Goal: Task Accomplishment & Management: Complete application form

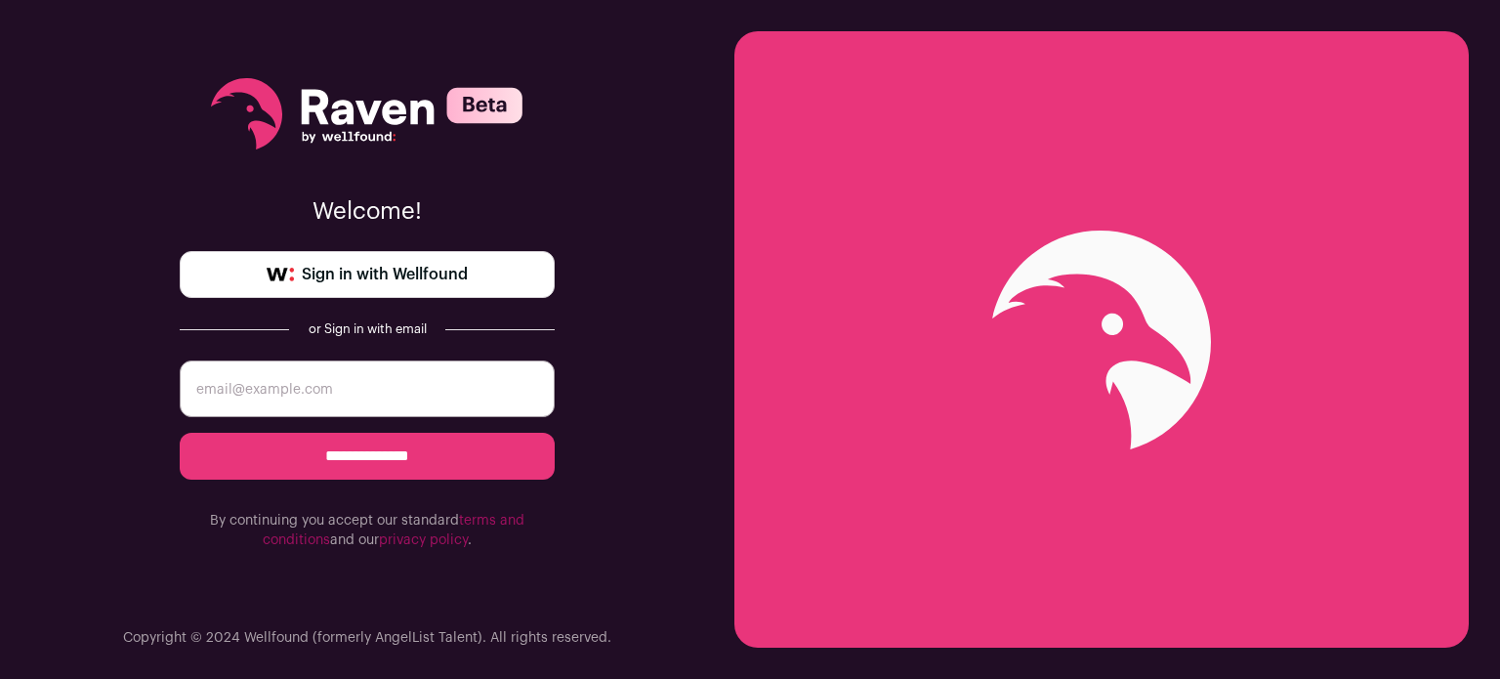
click at [323, 391] on input "email" at bounding box center [367, 388] width 375 height 57
click at [464, 273] on span "Sign in with Wellfound" at bounding box center [385, 274] width 166 height 23
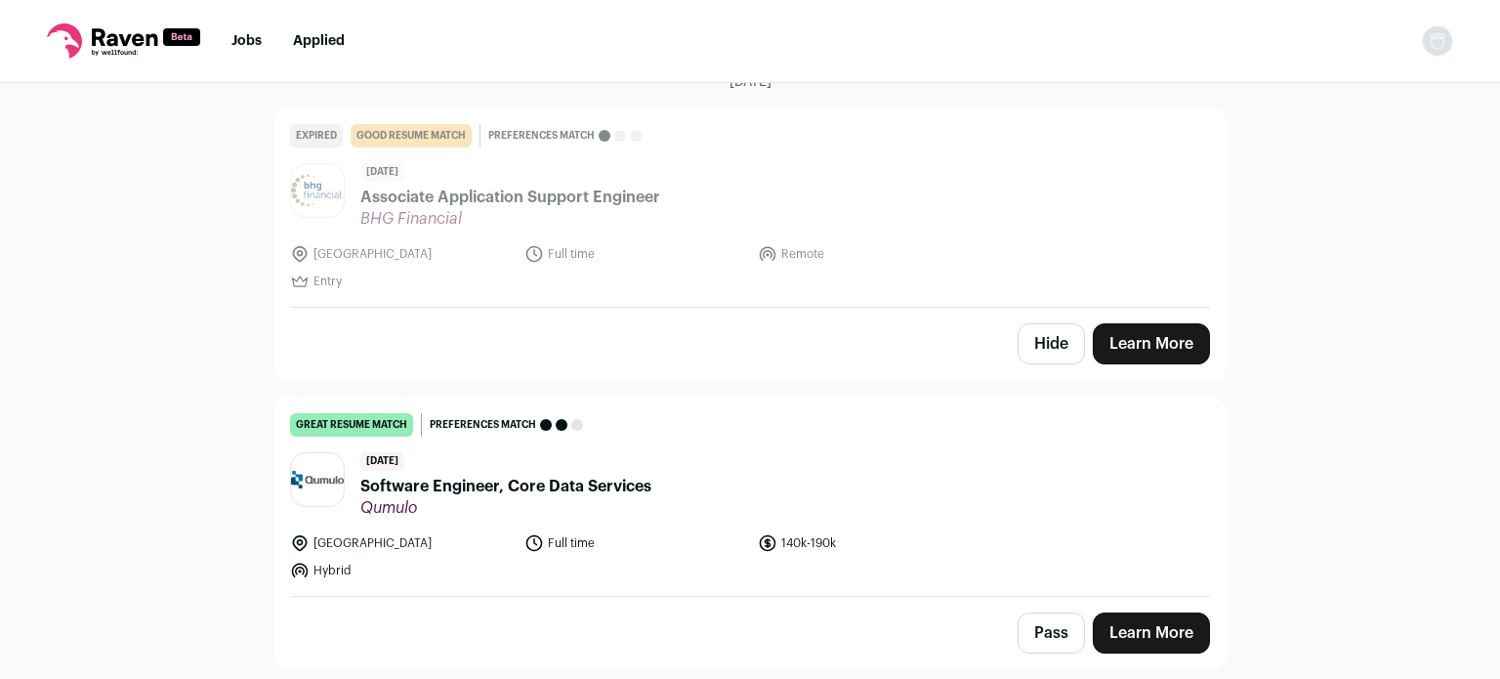
scroll to position [1336, 0]
click at [548, 478] on span "Software Engineer, Core Data Services" at bounding box center [505, 485] width 291 height 23
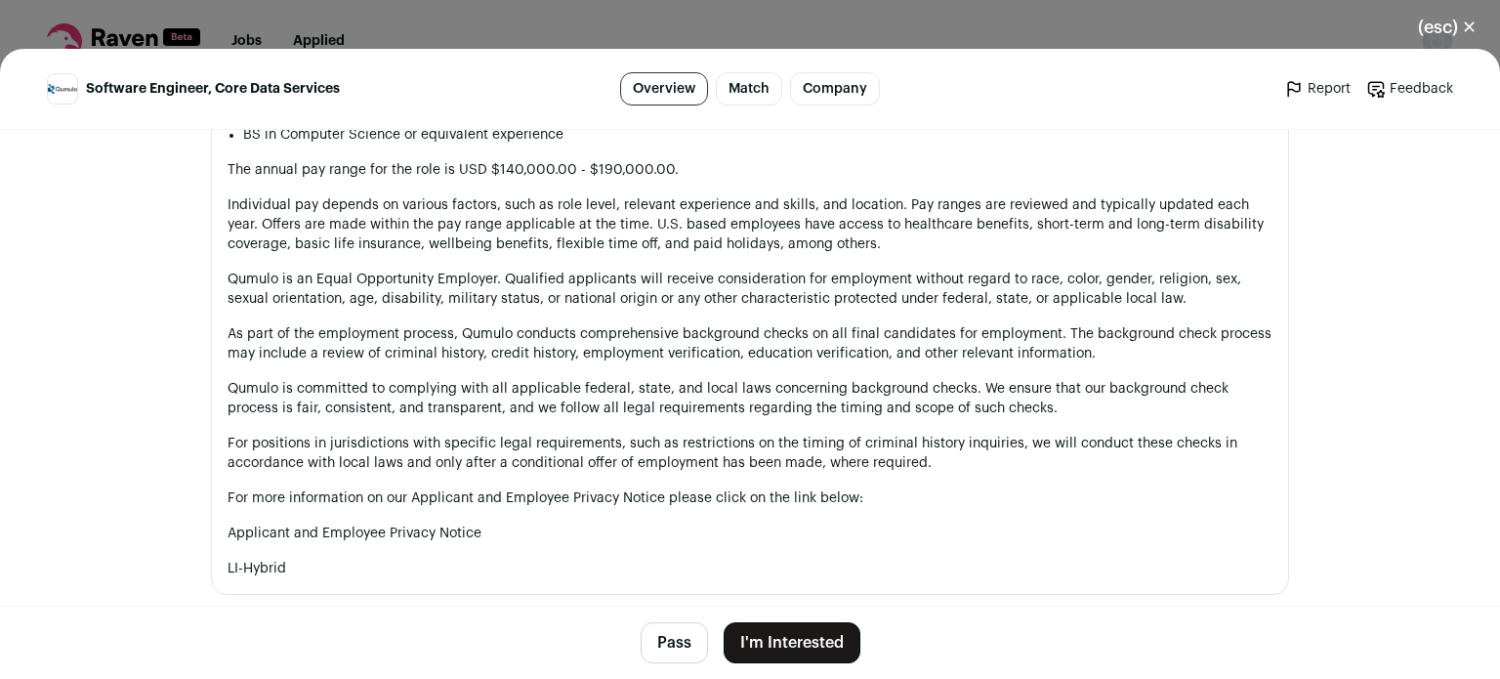
scroll to position [1663, 0]
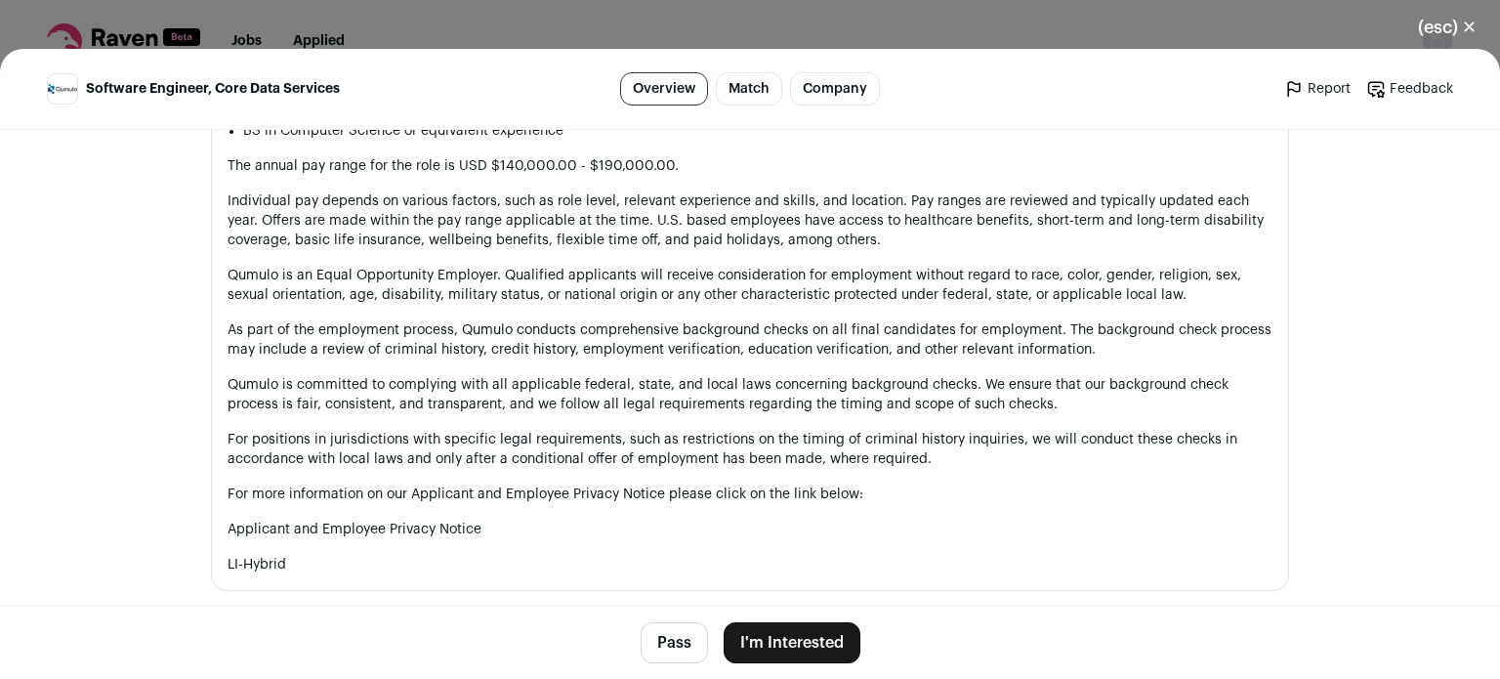
click at [778, 636] on button "I'm Interested" at bounding box center [792, 642] width 137 height 41
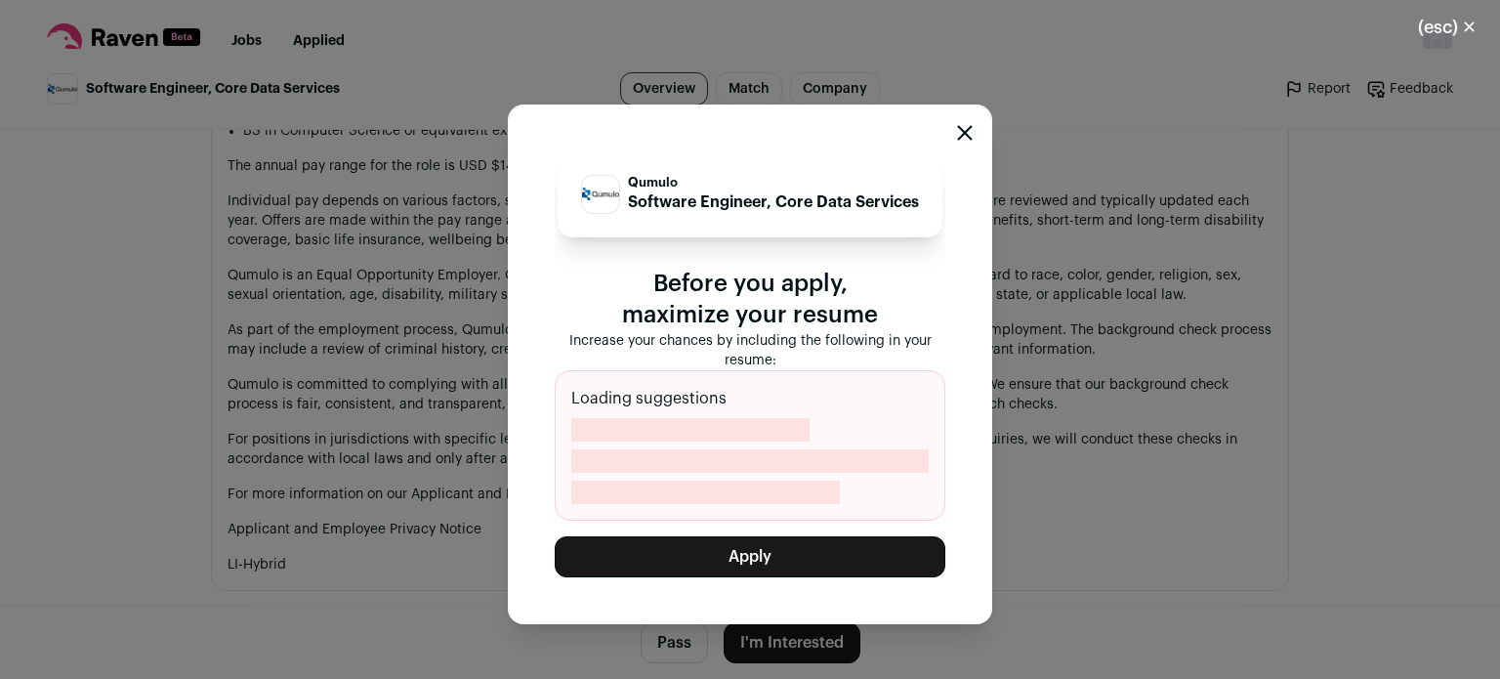
click at [778, 573] on button "Apply" at bounding box center [750, 556] width 391 height 41
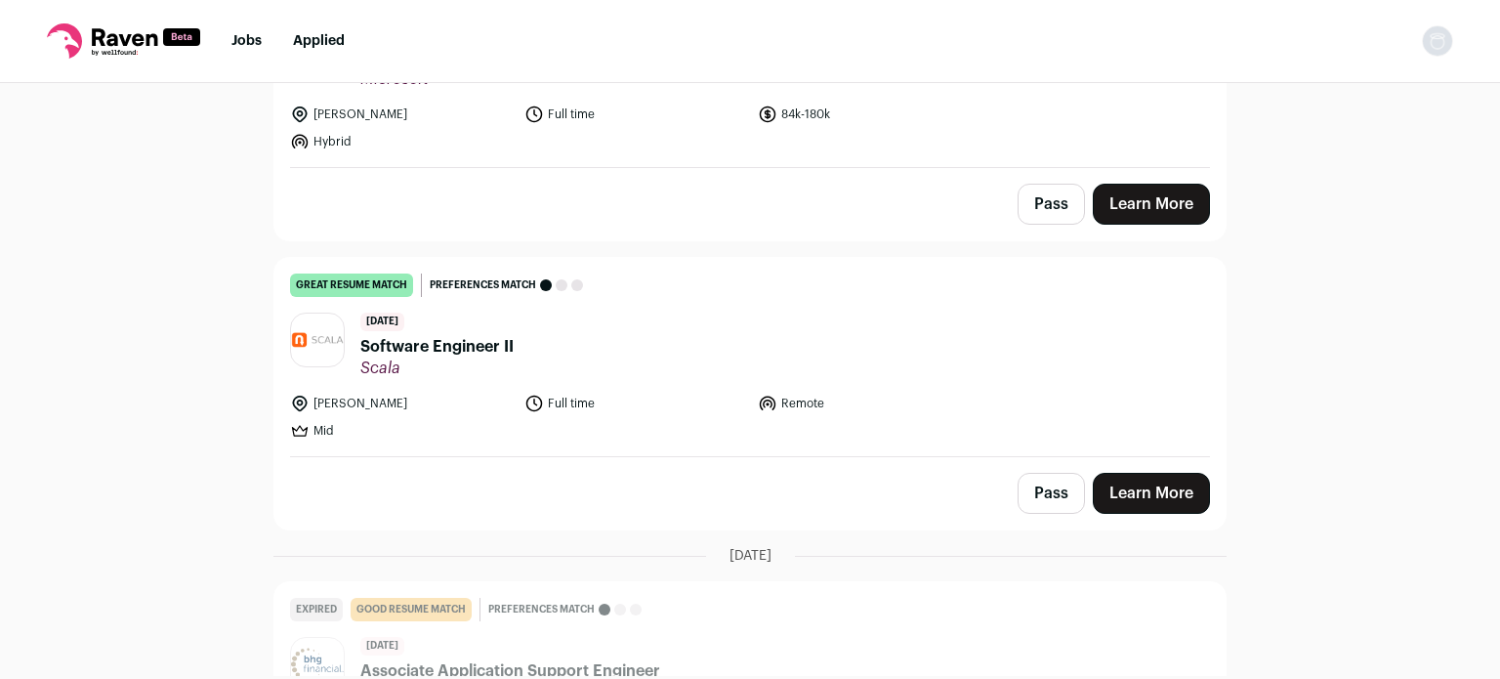
scroll to position [864, 0]
click at [442, 340] on span "Software Engineer II" at bounding box center [436, 344] width 153 height 23
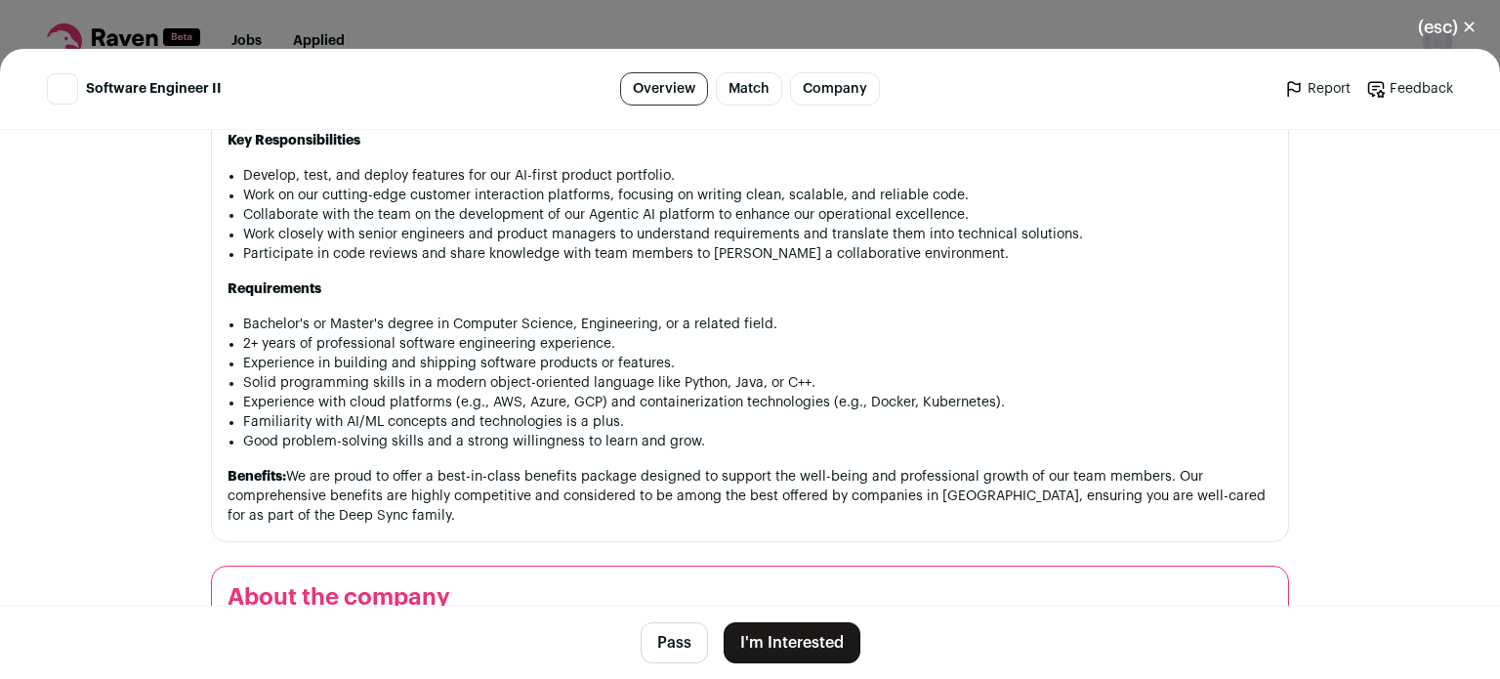
scroll to position [1152, 0]
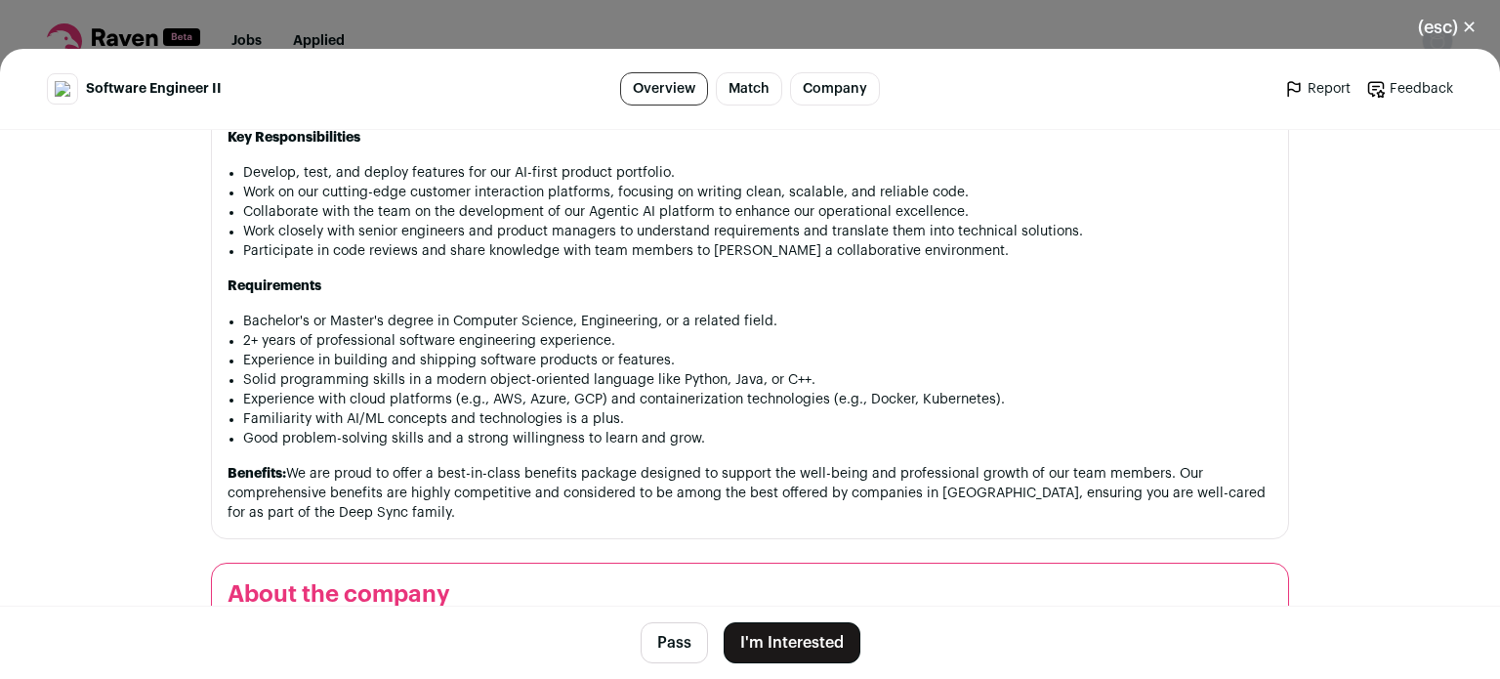
click at [1014, 15] on div "(esc) ✕ Software Engineer II Overview Match Company Report Feedback Report Feed…" at bounding box center [750, 339] width 1500 height 679
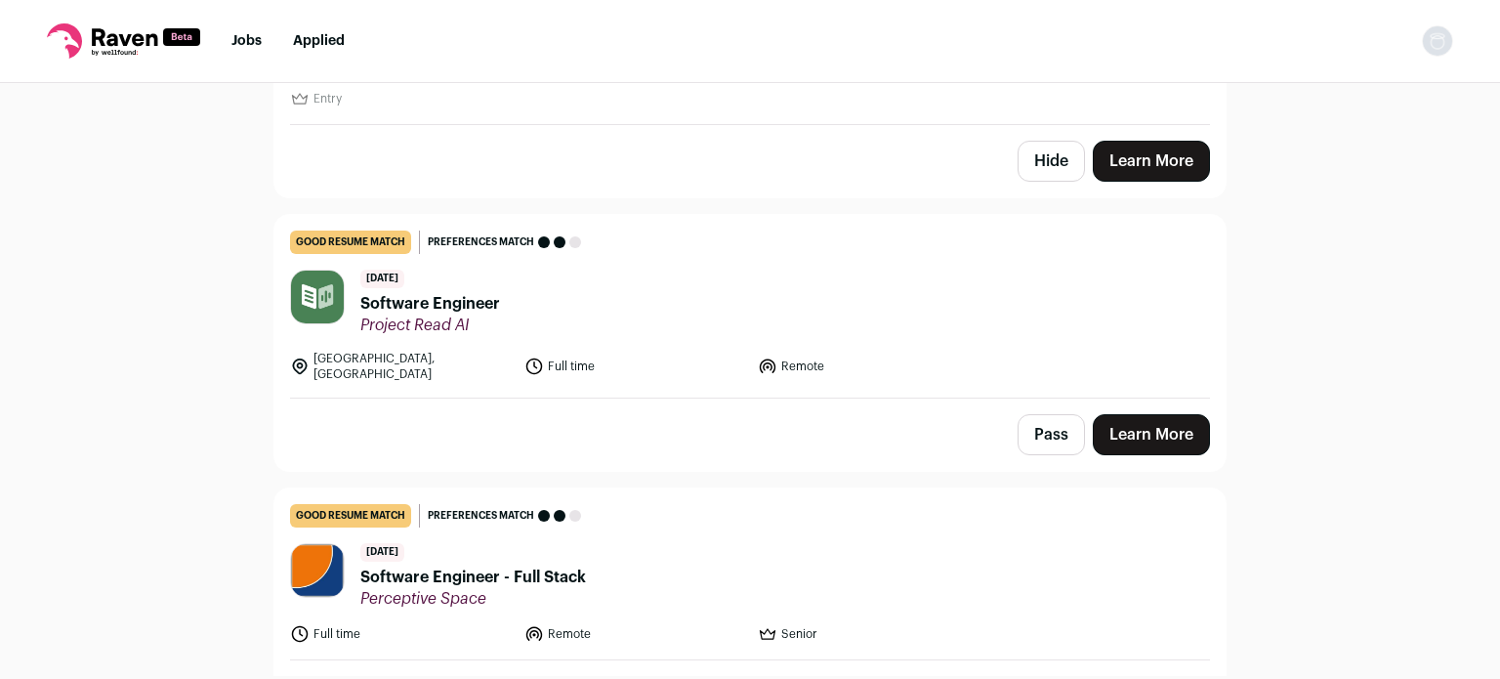
scroll to position [1520, 0]
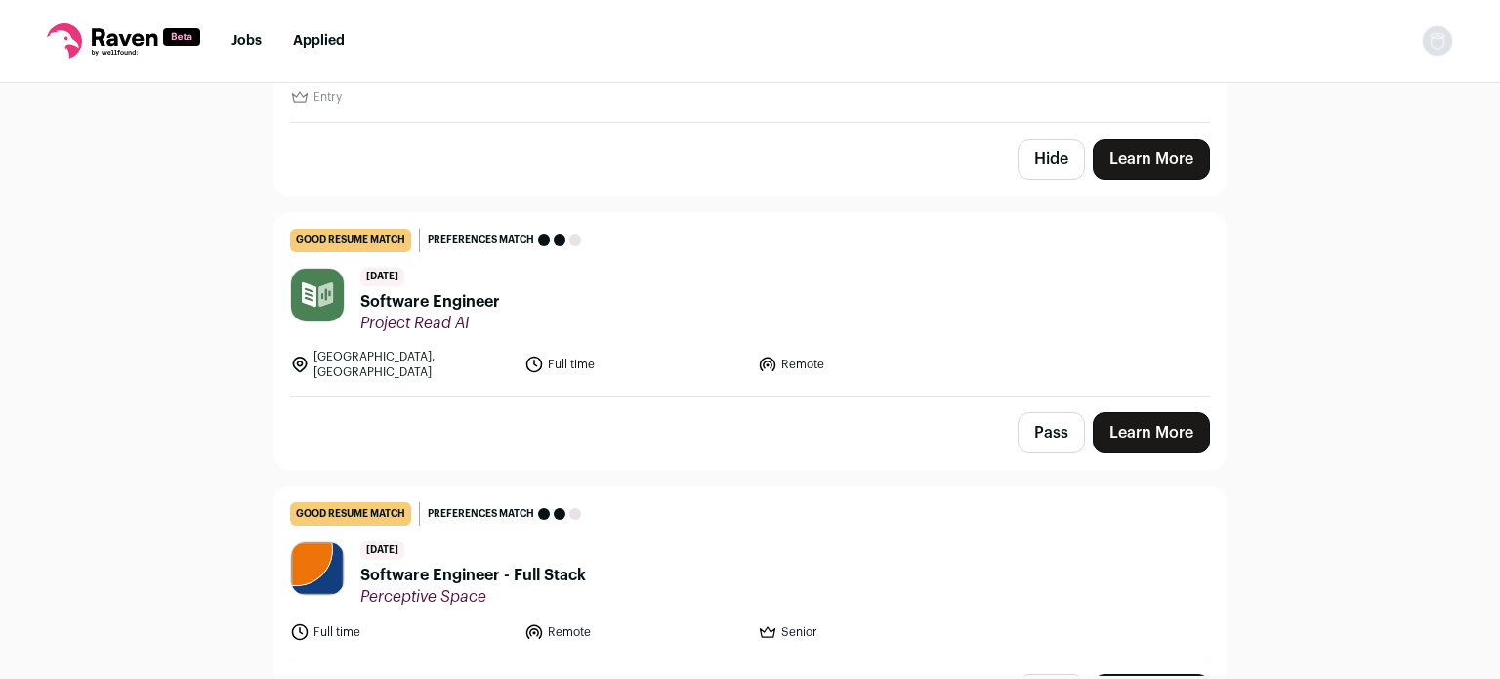
click at [473, 302] on span "Software Engineer" at bounding box center [430, 301] width 140 height 23
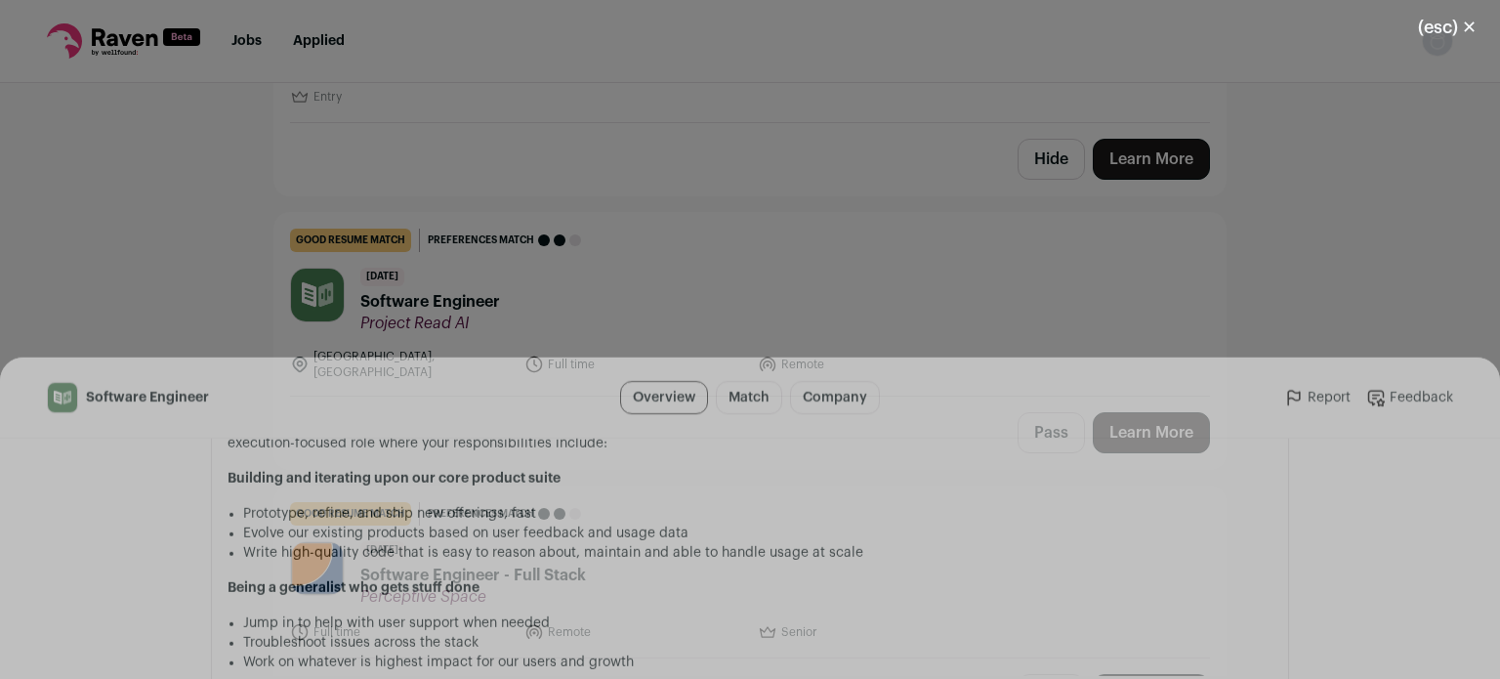
scroll to position [1441, 0]
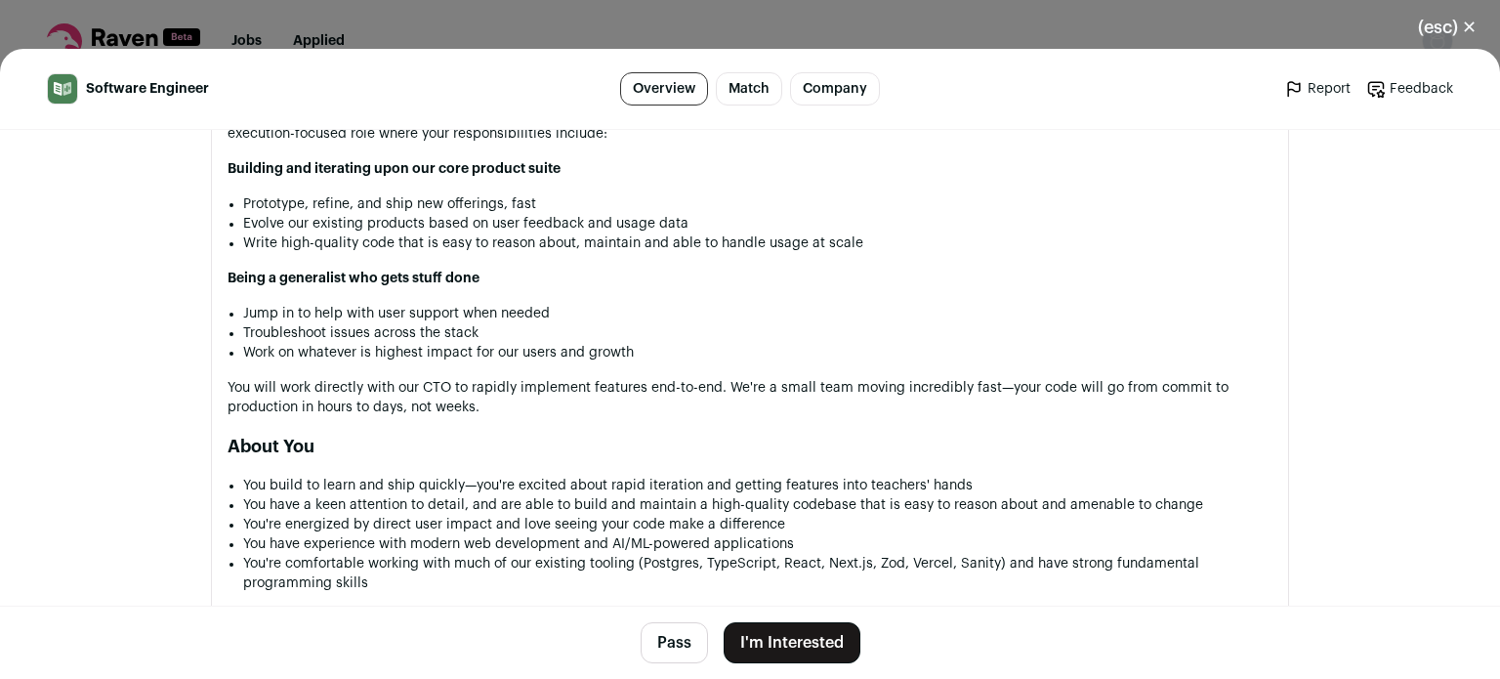
click at [585, 30] on div "(esc) ✕ Software Engineer Overview Match Company Report Feedback Report Feedbac…" at bounding box center [750, 339] width 1500 height 679
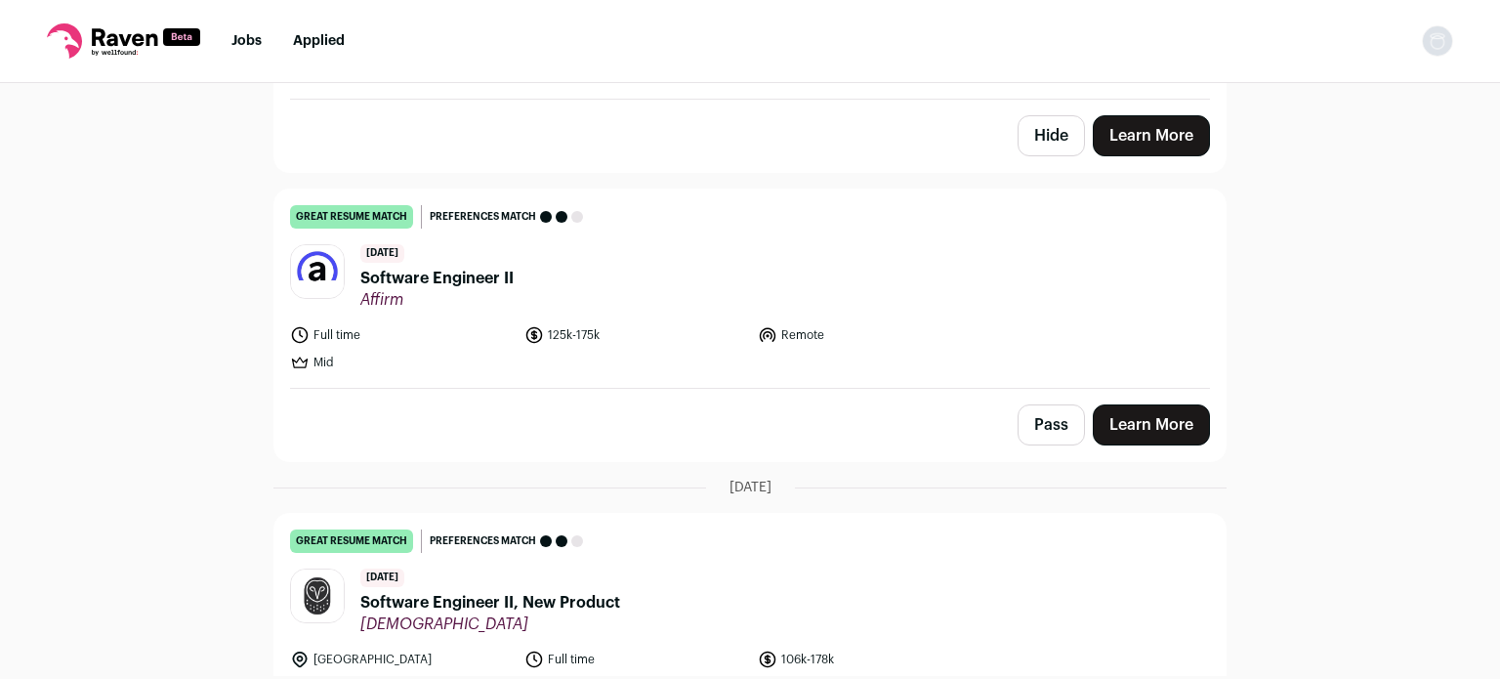
scroll to position [3814, 0]
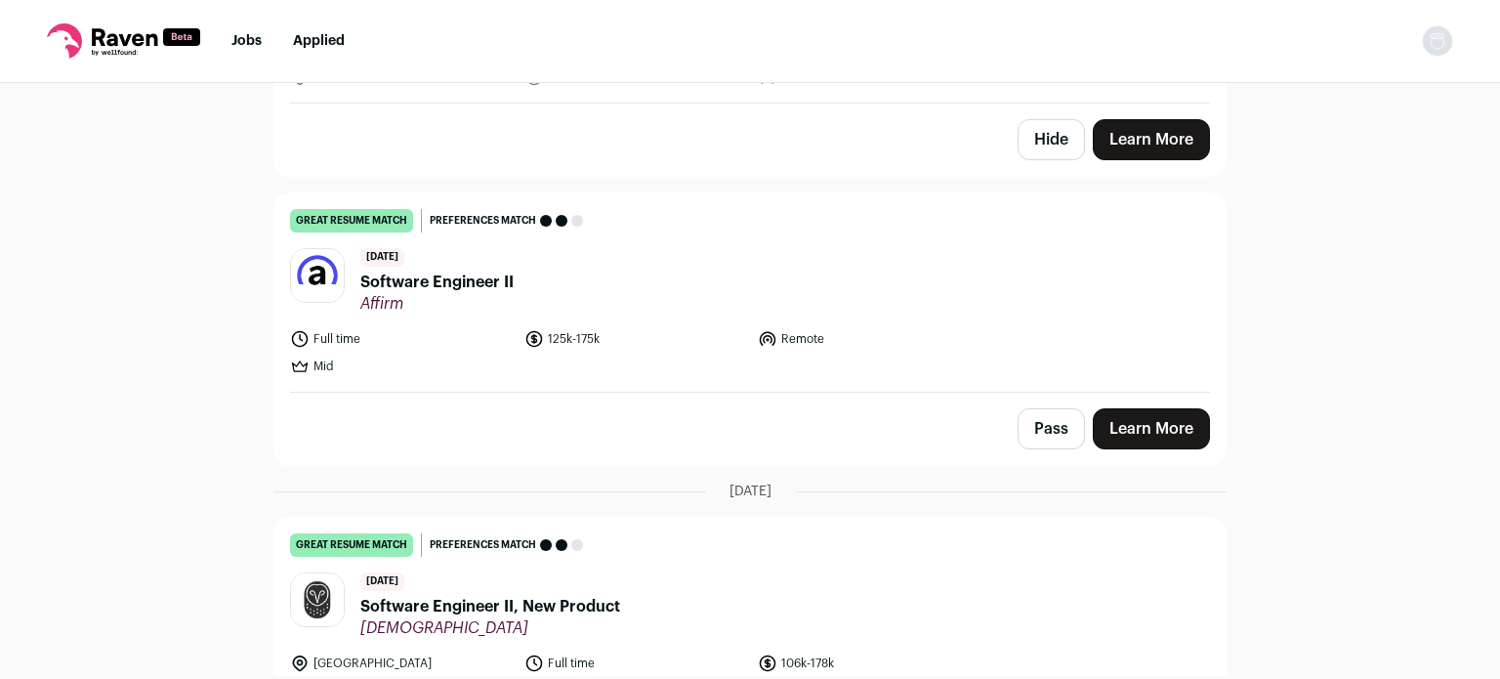
click at [434, 271] on span "Software Engineer II" at bounding box center [436, 282] width 153 height 23
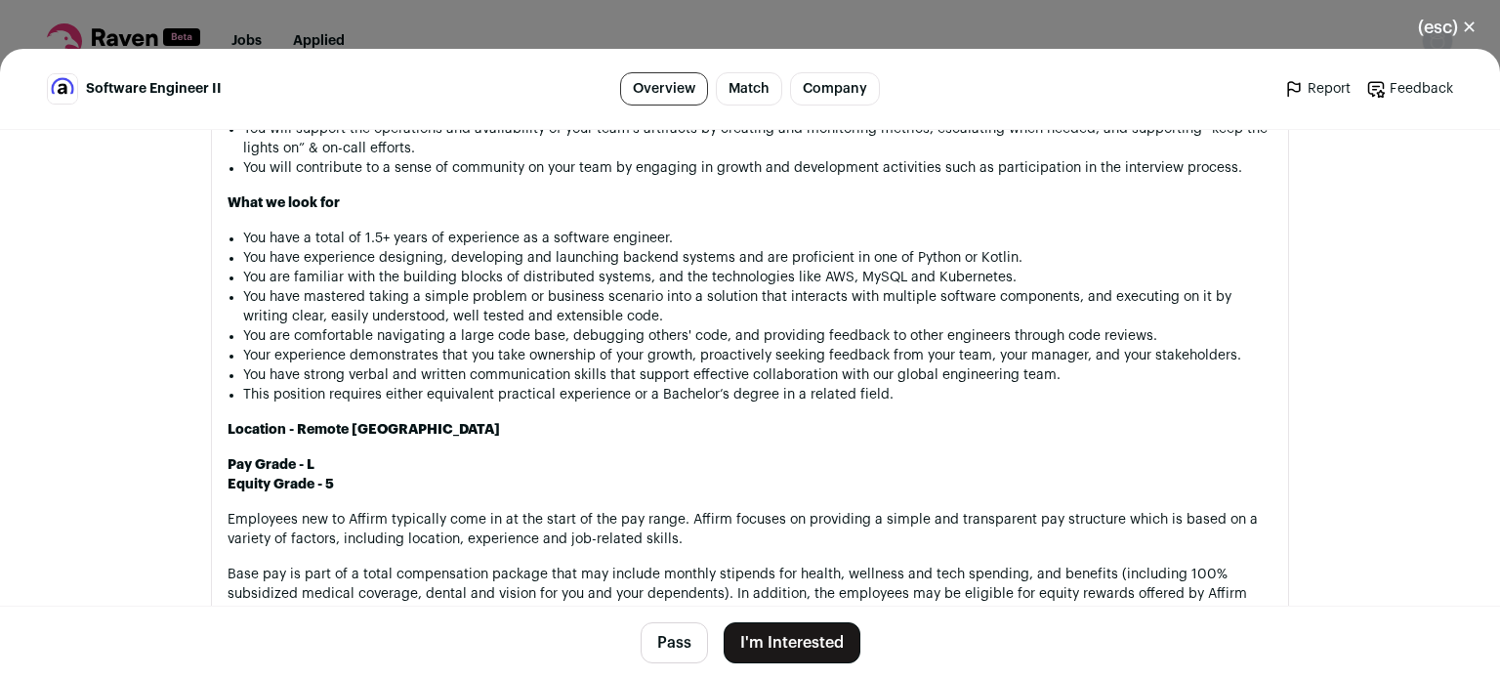
scroll to position [1313, 0]
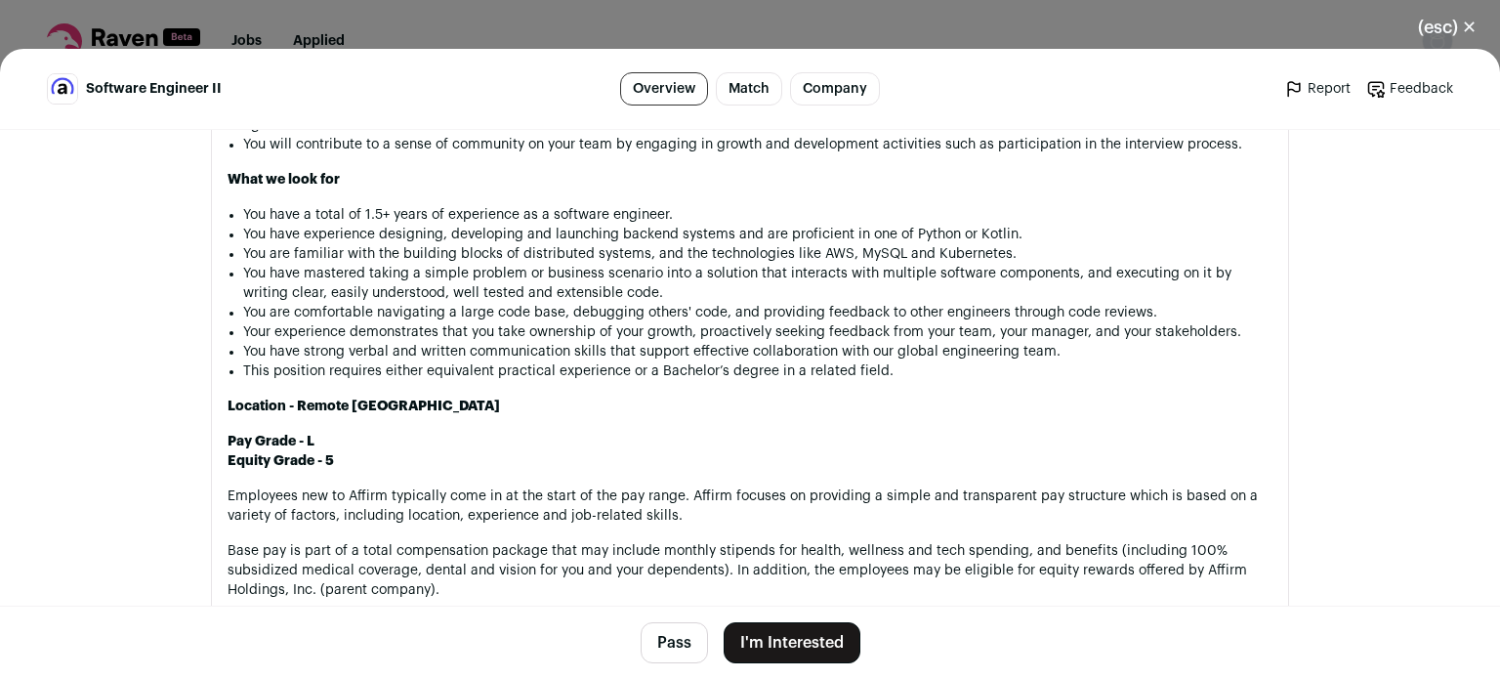
click at [768, 636] on button "I'm Interested" at bounding box center [792, 642] width 137 height 41
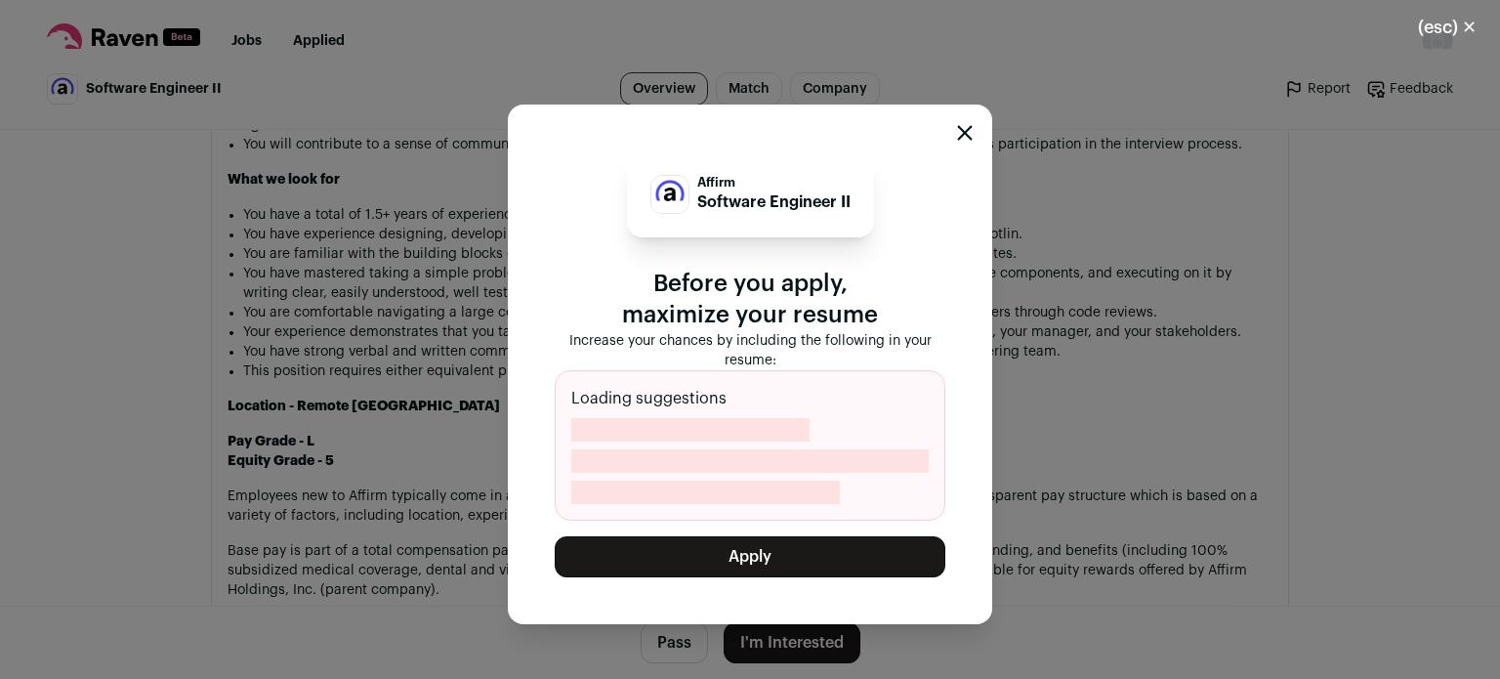
scroll to position [1324, 0]
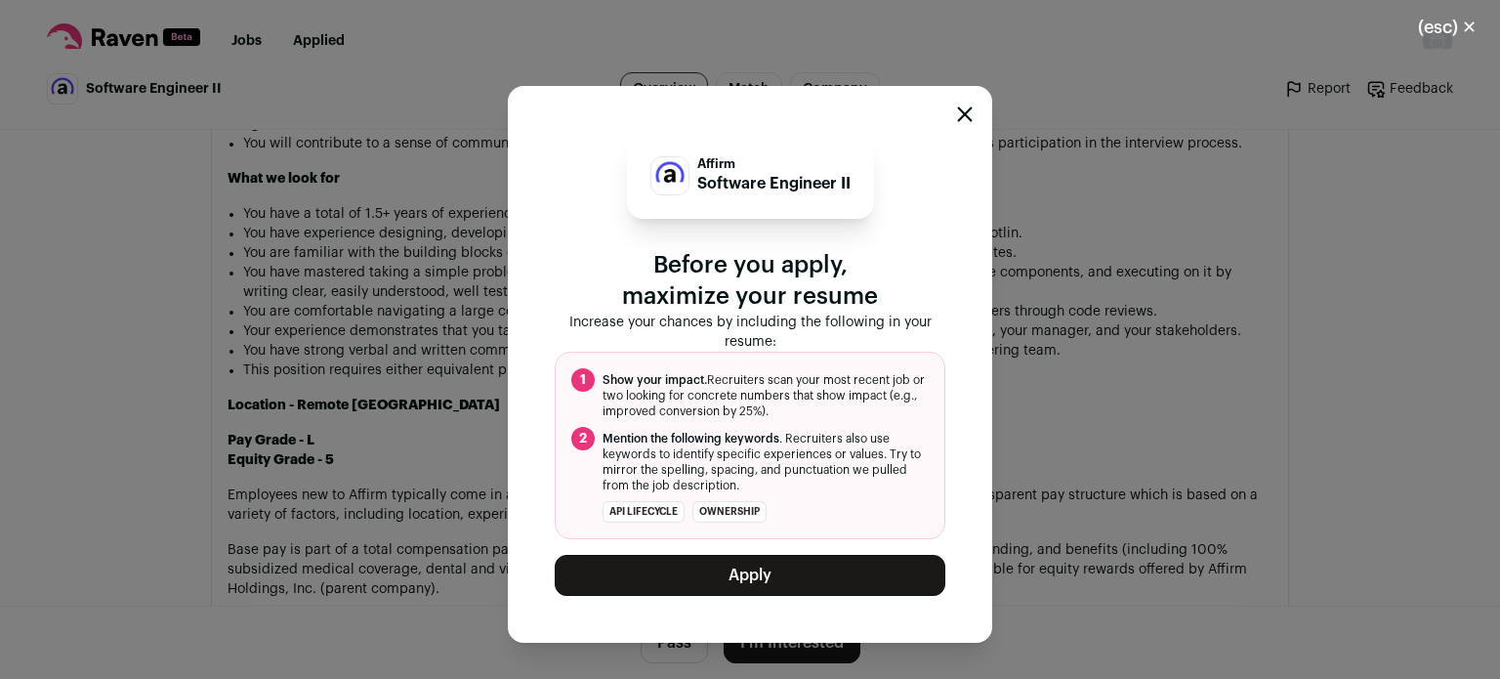
click at [770, 572] on button "Apply" at bounding box center [750, 575] width 391 height 41
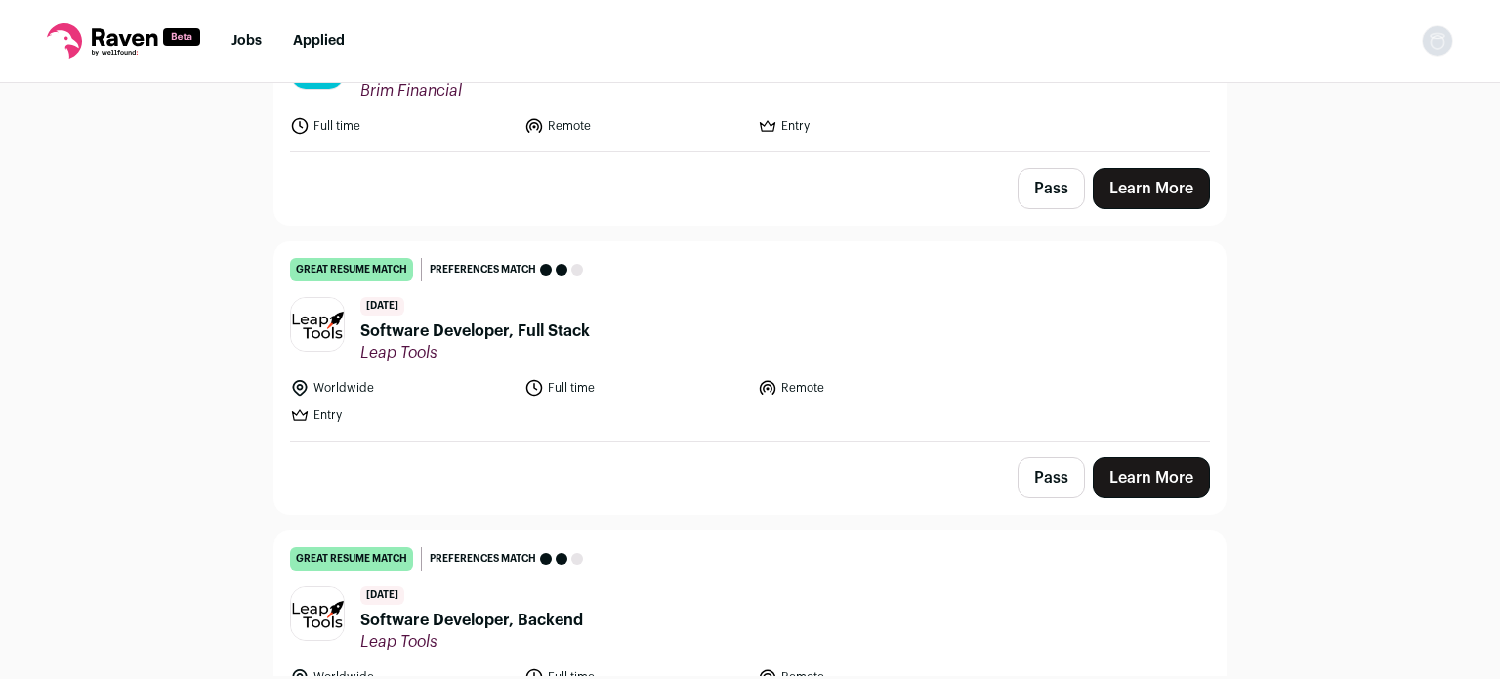
scroll to position [5521, 0]
